Goal: Find specific page/section: Find specific page/section

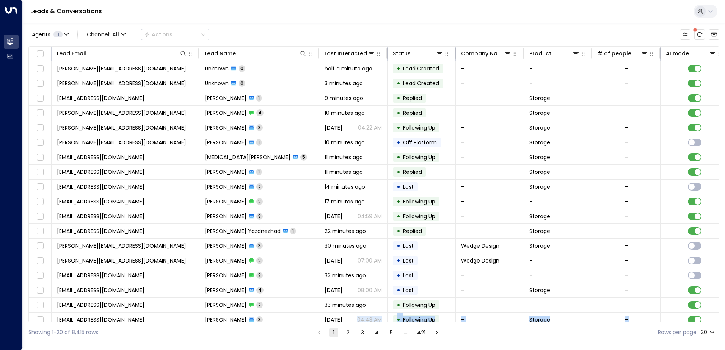
scroll to position [25, 0]
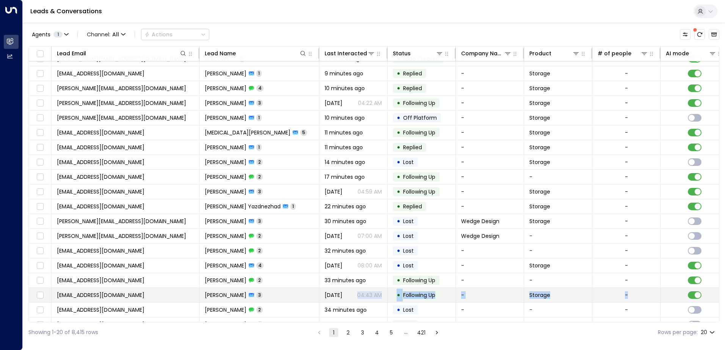
drag, startPoint x: 340, startPoint y: 320, endPoint x: 614, endPoint y: 290, distance: 275.3
click at [614, 290] on tr "[EMAIL_ADDRESS][DOMAIN_NAME] [PERSON_NAME] 3 [DATE] 04:43 AM • Following Up - S…" at bounding box center [515, 295] width 973 height 15
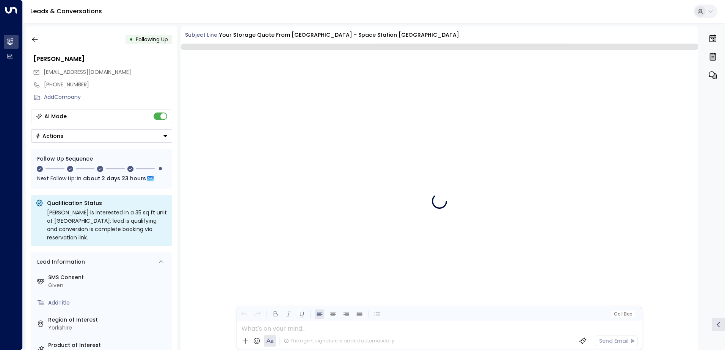
scroll to position [1157, 0]
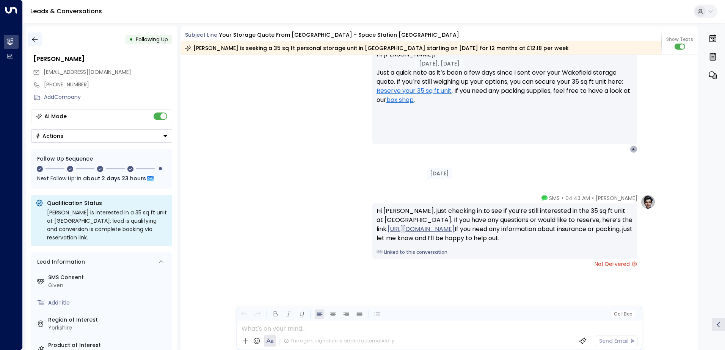
click at [33, 33] on button "button" at bounding box center [35, 40] width 14 height 14
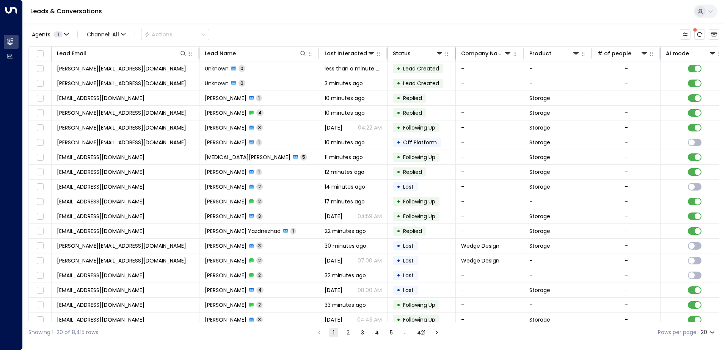
click at [421, 323] on div "Showing 1-20 of 8,415 rows 1 2 3 4 5 … 421 Rows per page: 20 **" at bounding box center [373, 333] width 691 height 20
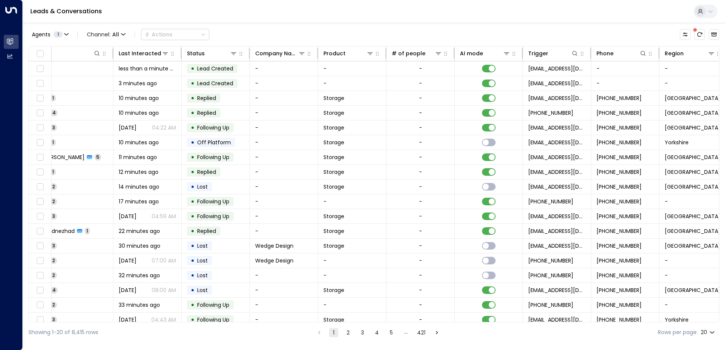
scroll to position [0, 286]
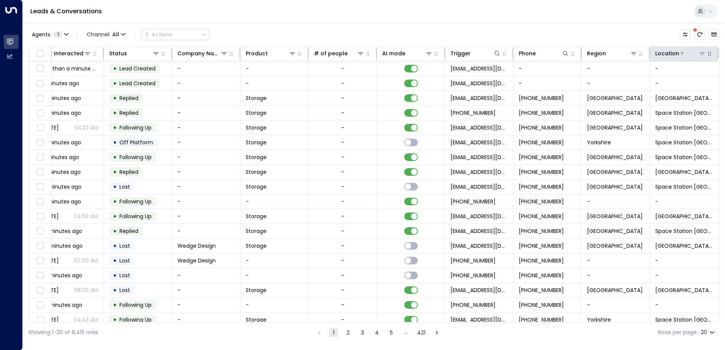
click at [702, 52] on icon at bounding box center [702, 53] width 6 height 6
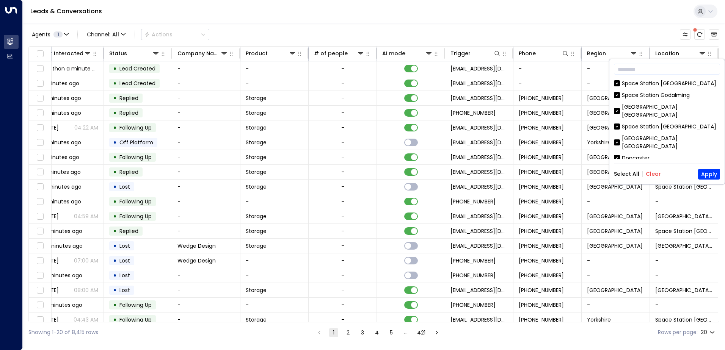
click at [656, 174] on button "Clear" at bounding box center [653, 174] width 15 height 6
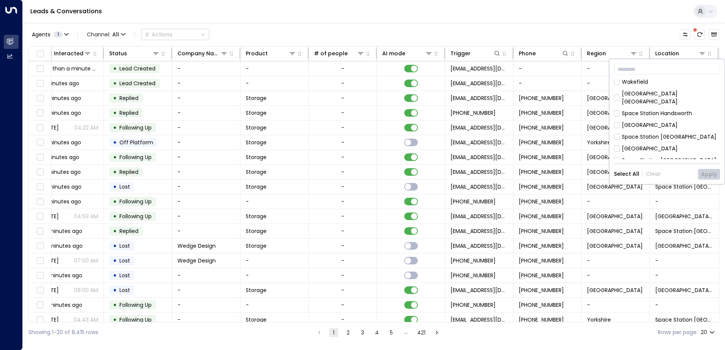
scroll to position [94, 0]
click at [643, 151] on div "[GEOGRAPHIC_DATA]" at bounding box center [650, 155] width 56 height 8
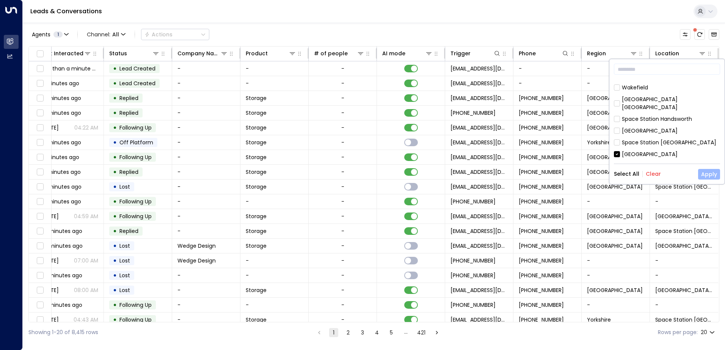
click at [703, 172] on button "Apply" at bounding box center [709, 174] width 22 height 11
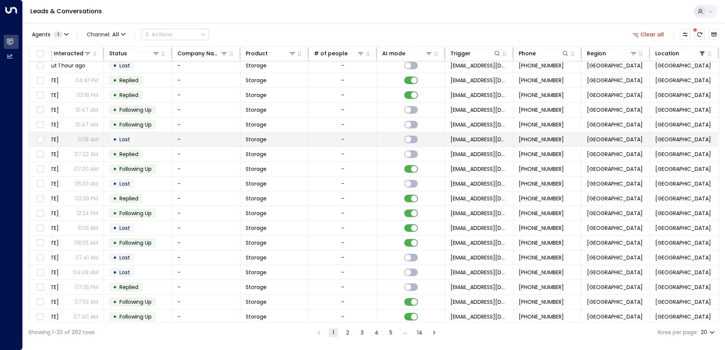
scroll to position [0, 286]
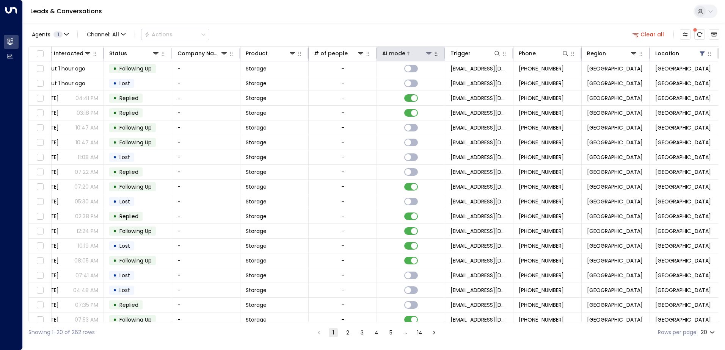
click at [426, 55] on icon at bounding box center [429, 53] width 6 height 6
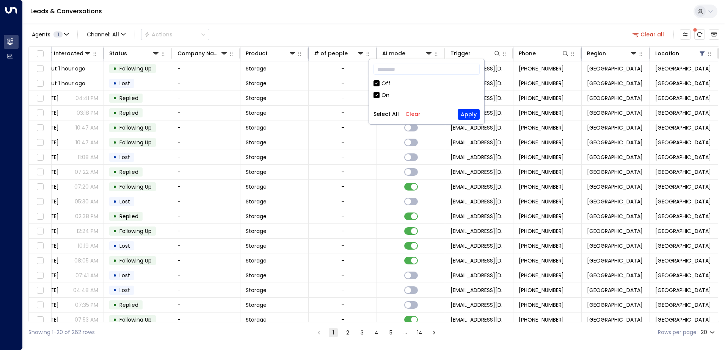
click at [382, 84] on div "Off" at bounding box center [385, 84] width 9 height 8
click at [461, 113] on button "Apply" at bounding box center [469, 114] width 22 height 11
